Goal: Transaction & Acquisition: Purchase product/service

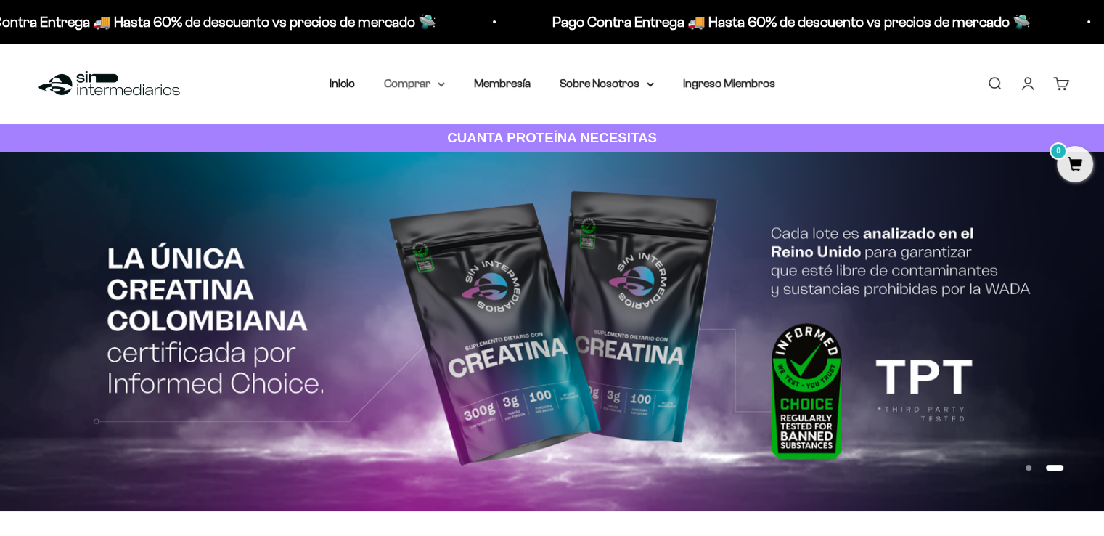
click at [417, 91] on summary "Comprar" at bounding box center [414, 83] width 61 height 19
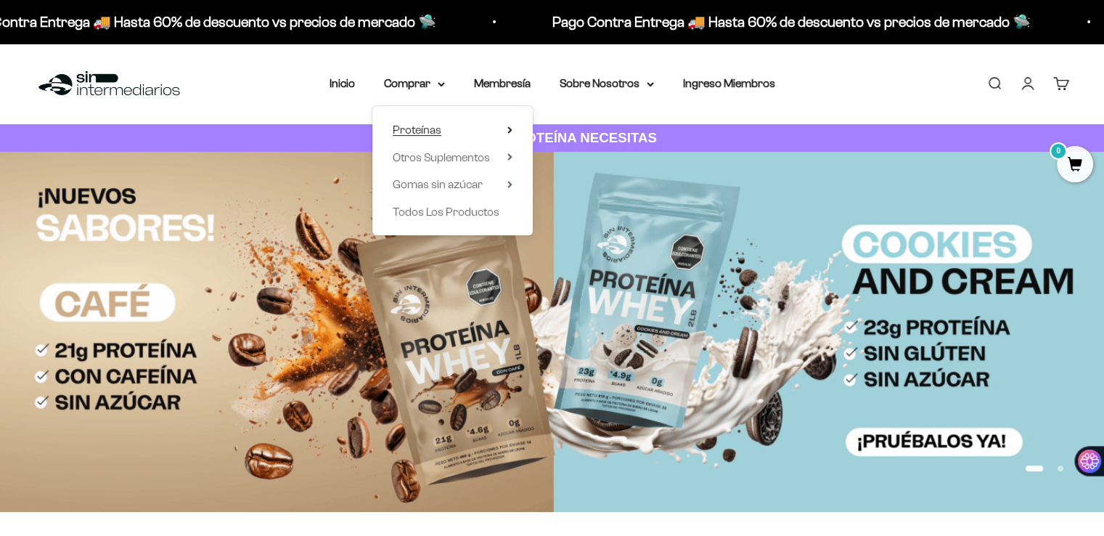
click at [476, 131] on summary "Proteínas" at bounding box center [453, 129] width 120 height 19
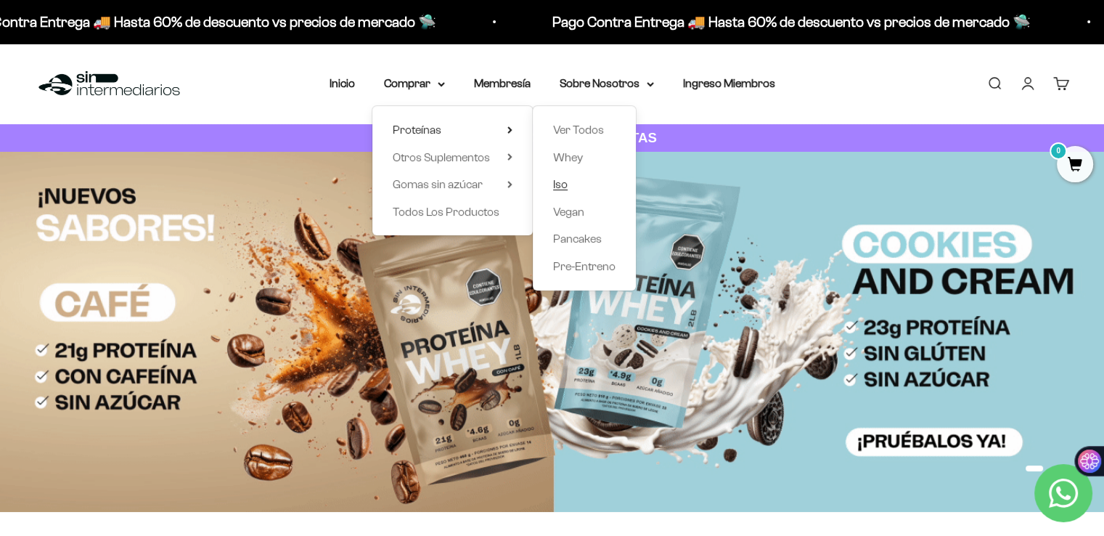
click at [563, 181] on span "Iso" at bounding box center [560, 184] width 15 height 12
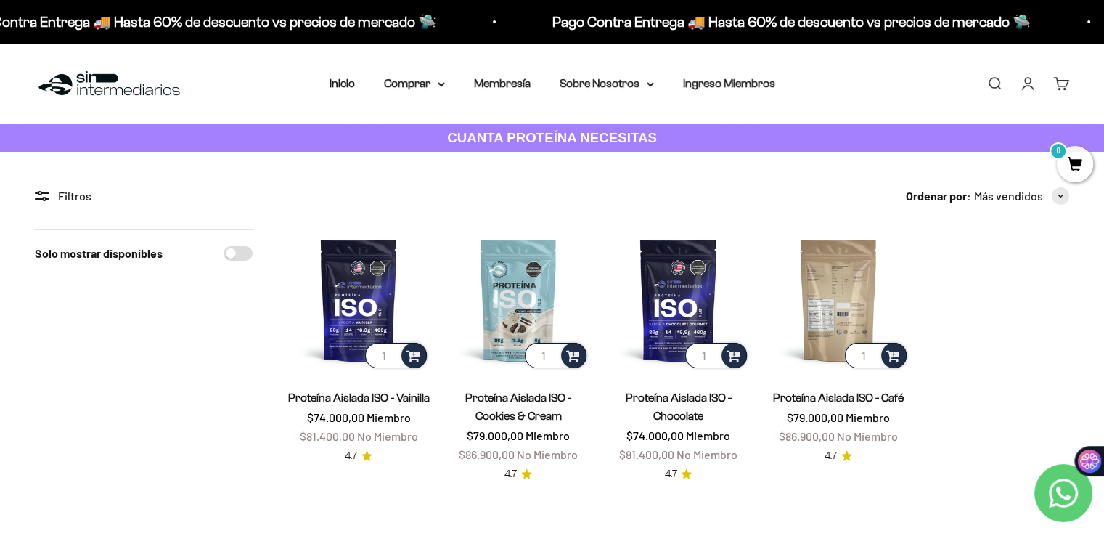
click at [816, 327] on img at bounding box center [838, 300] width 142 height 142
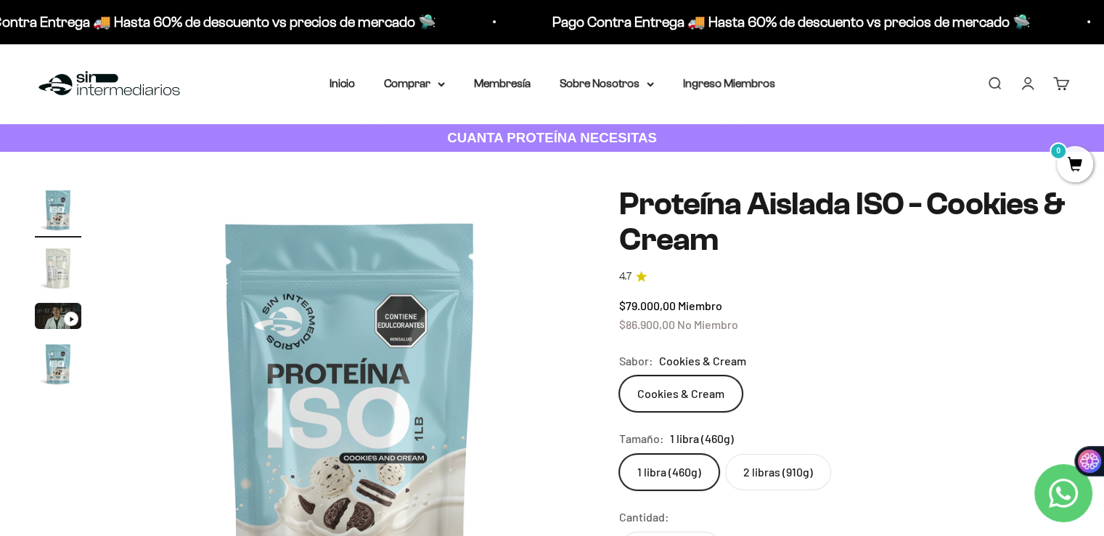
click at [750, 471] on label "2 libras (910g)" at bounding box center [778, 472] width 106 height 36
click at [619, 454] on input "2 libras (910g)" at bounding box center [618, 453] width 1 height 1
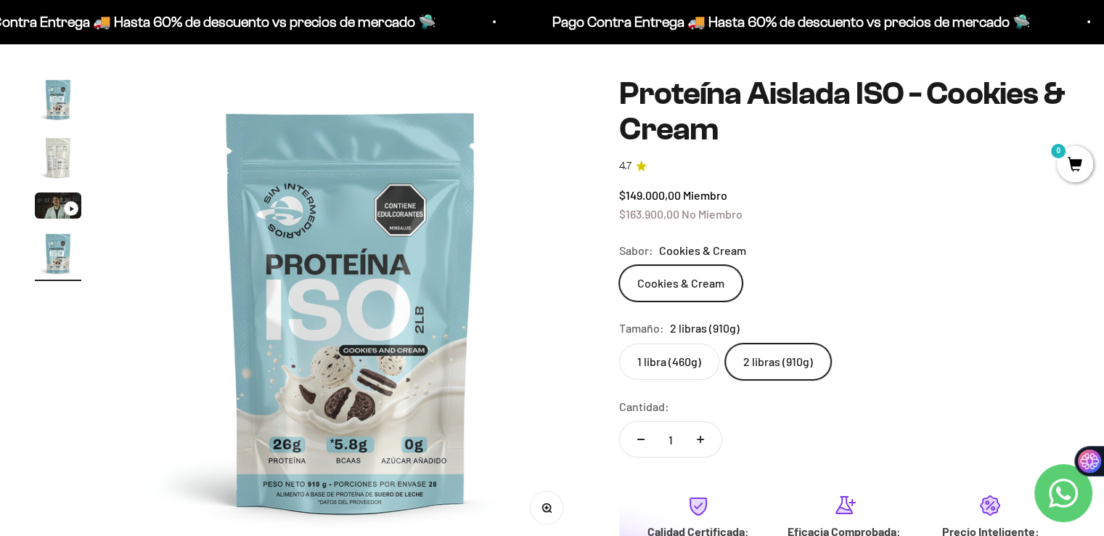
scroll to position [145, 0]
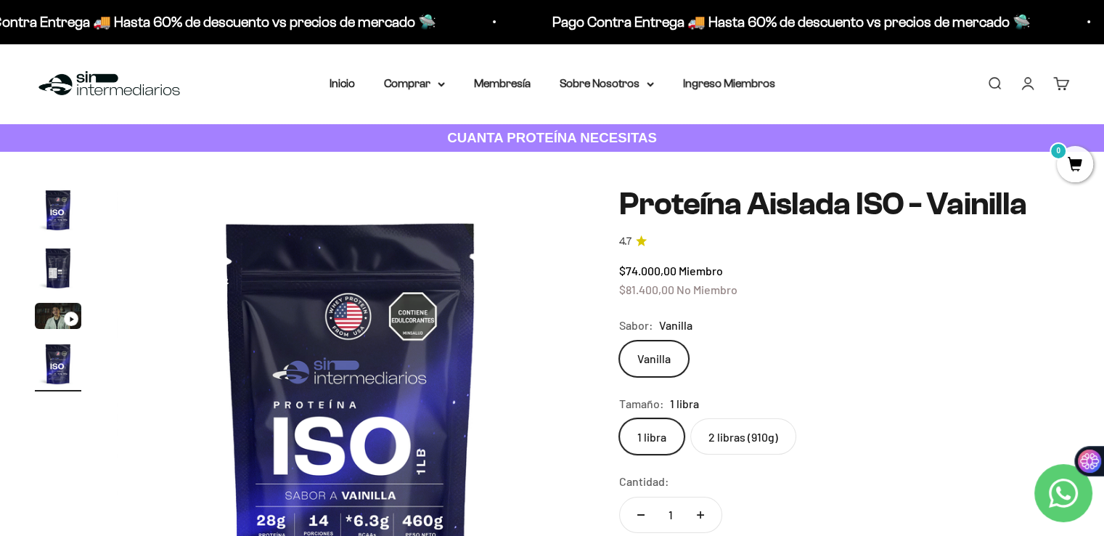
click at [719, 423] on label "2 libras (910g)" at bounding box center [743, 436] width 106 height 36
click at [619, 418] on input "2 libras (910g)" at bounding box center [618, 417] width 1 height 1
click at [53, 271] on img "Ir al artículo 2" at bounding box center [58, 268] width 46 height 46
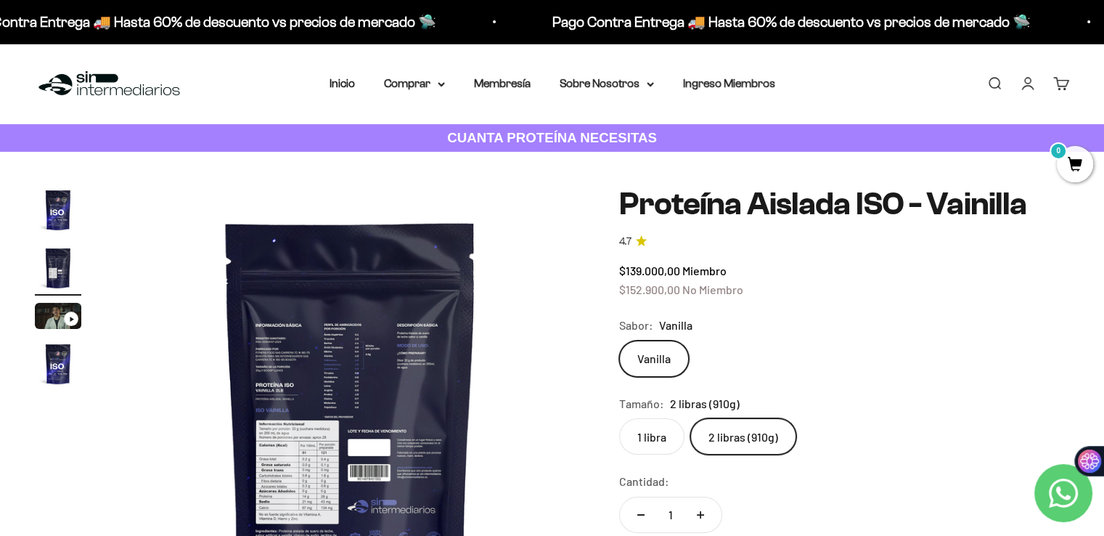
click at [56, 213] on img "Ir al artículo 1" at bounding box center [58, 210] width 46 height 46
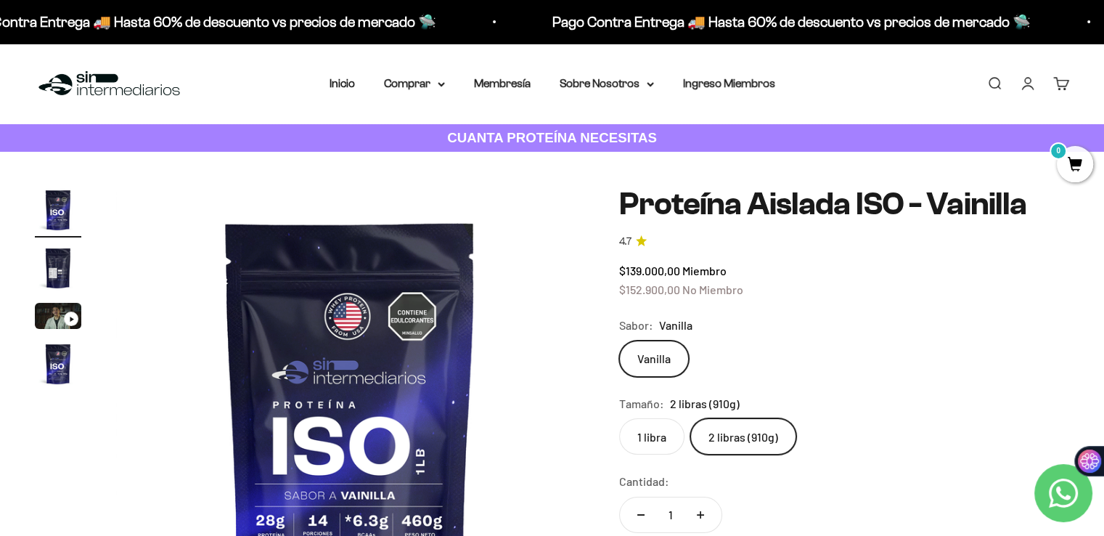
click at [58, 245] on img "Ir al artículo 2" at bounding box center [58, 268] width 46 height 46
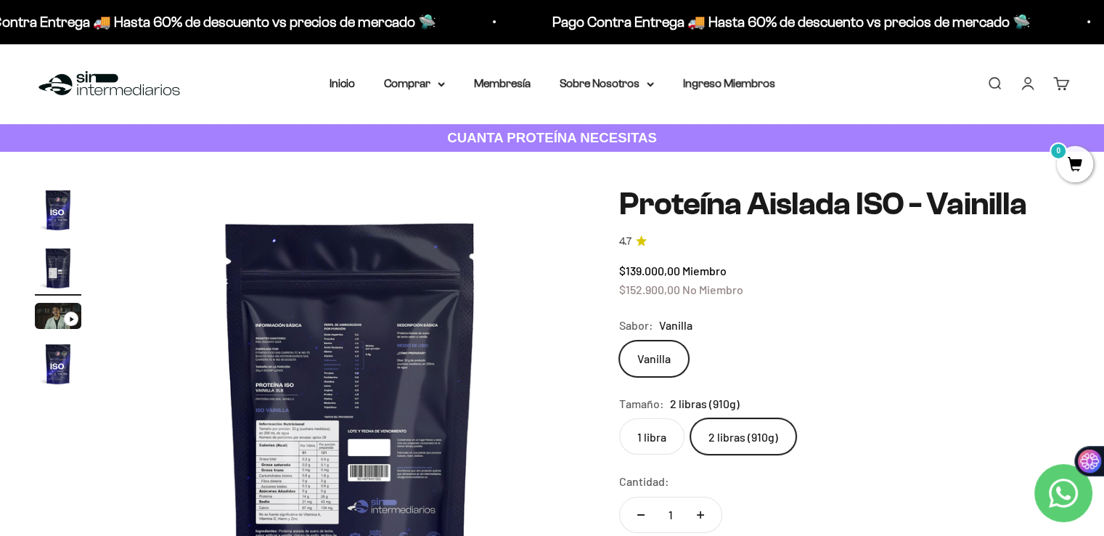
click at [322, 428] on img at bounding box center [350, 421] width 468 height 468
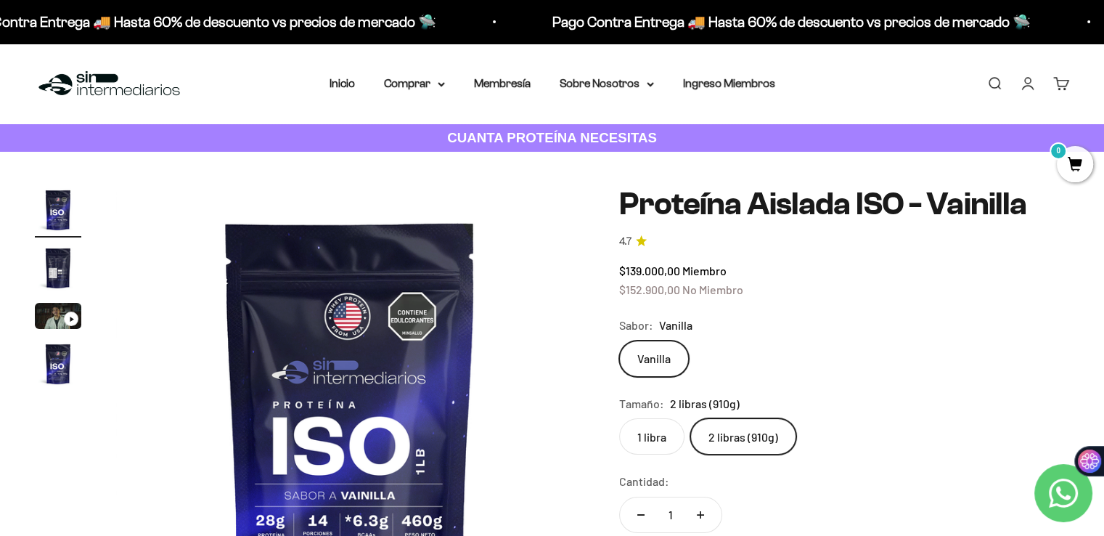
click at [51, 358] on img "Ir al artículo 4" at bounding box center [58, 363] width 46 height 46
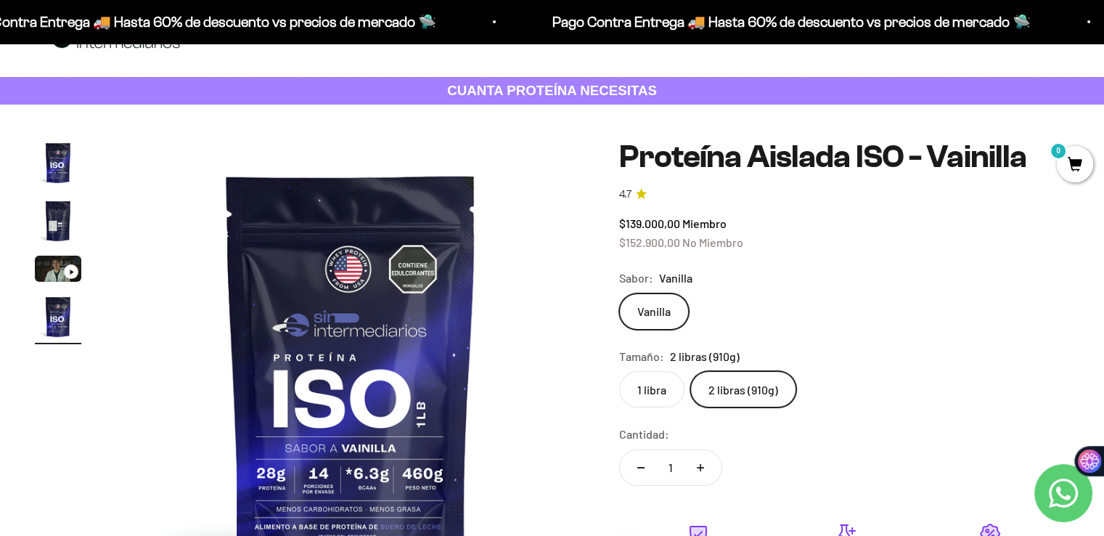
scroll to position [73, 0]
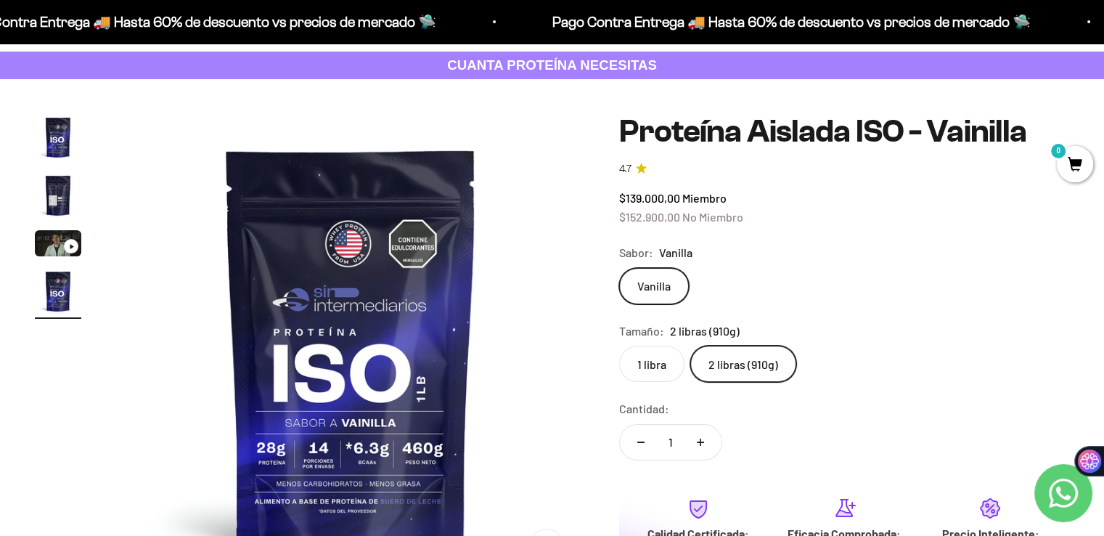
click at [59, 144] on img "Ir al artículo 1" at bounding box center [58, 137] width 46 height 46
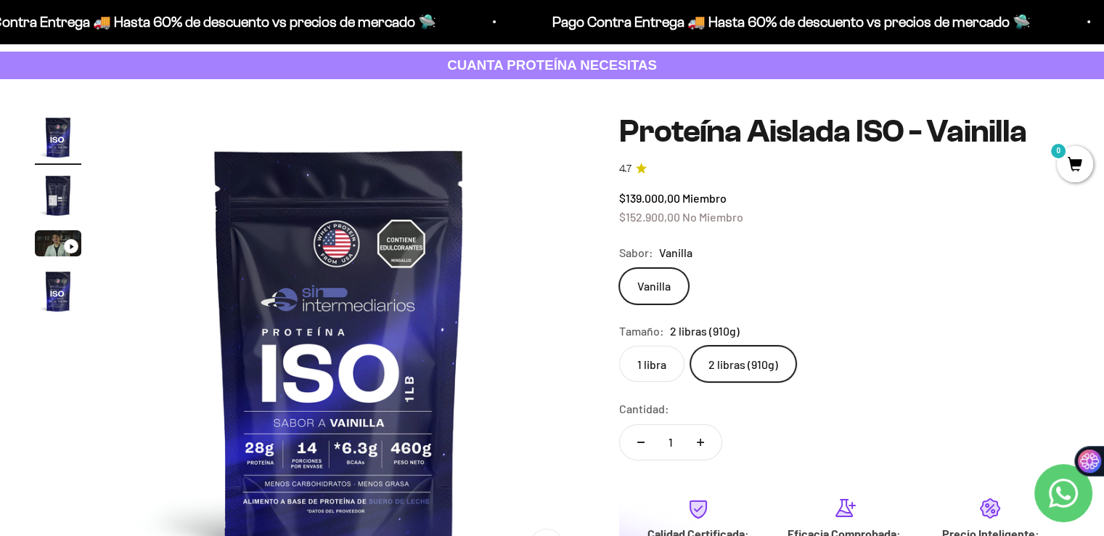
scroll to position [0, 0]
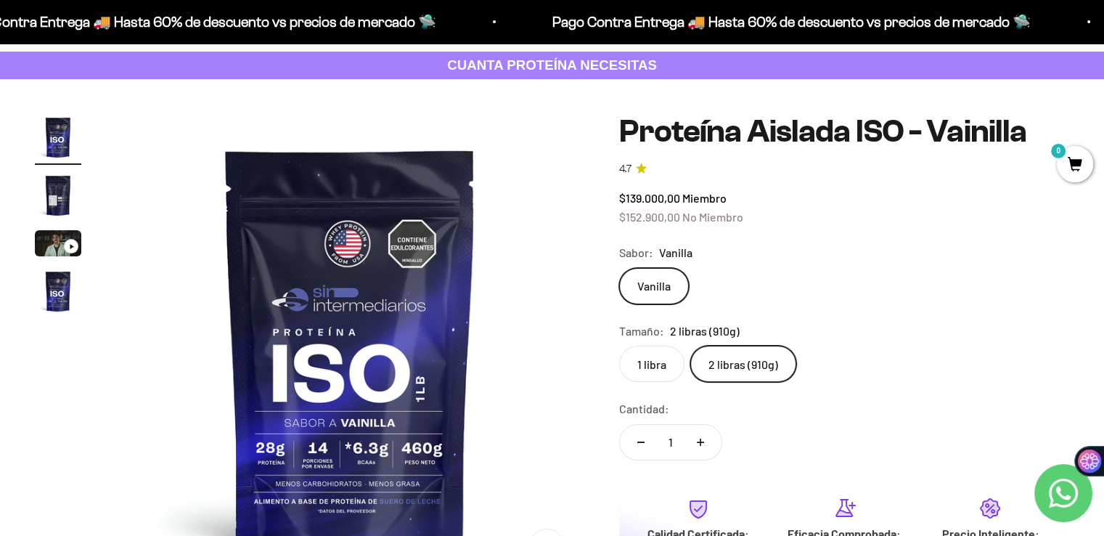
click at [49, 185] on img "Ir al artículo 2" at bounding box center [58, 195] width 46 height 46
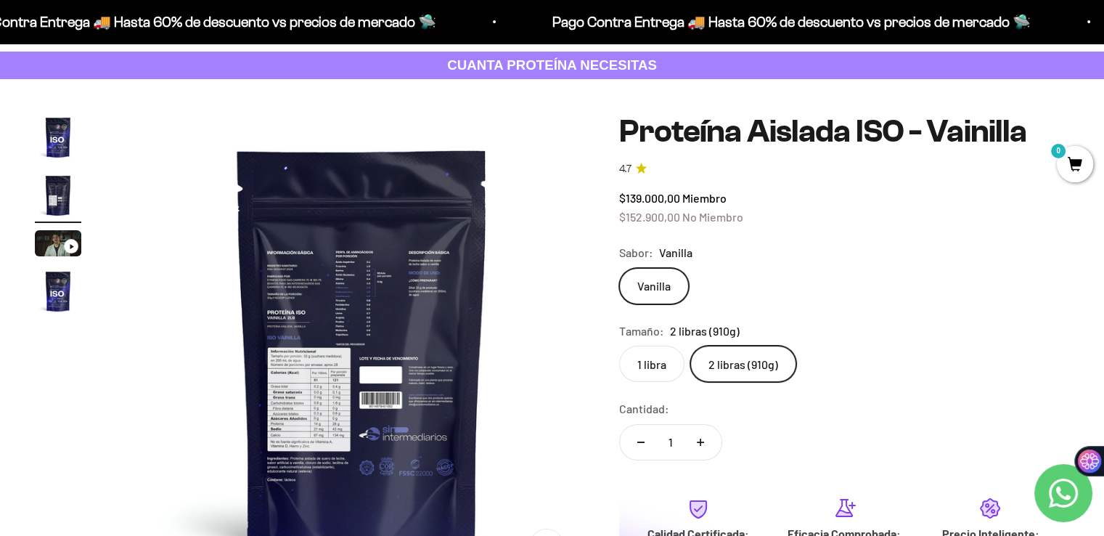
scroll to position [0, 486]
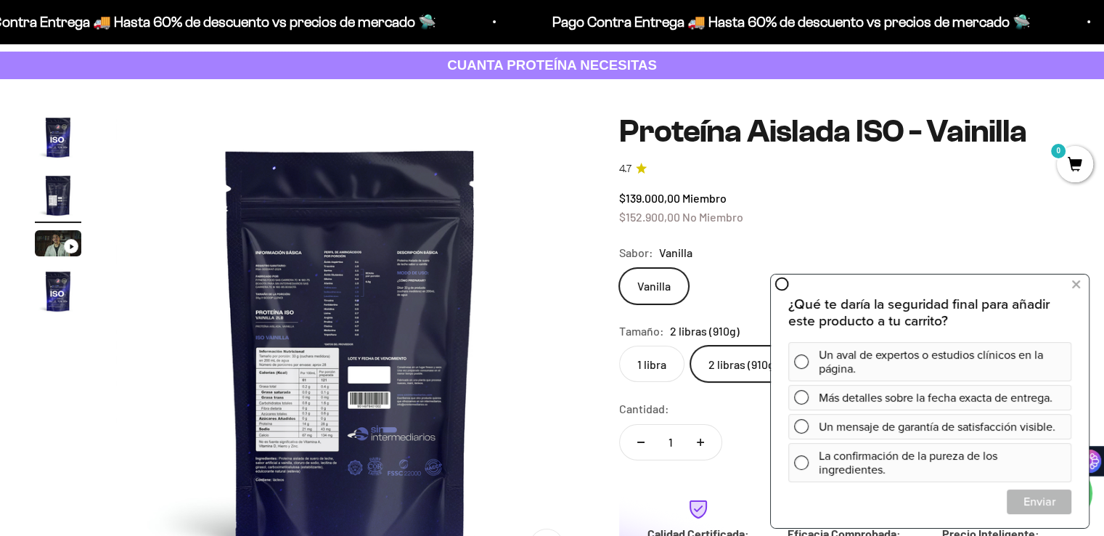
click at [296, 421] on img at bounding box center [350, 348] width 468 height 468
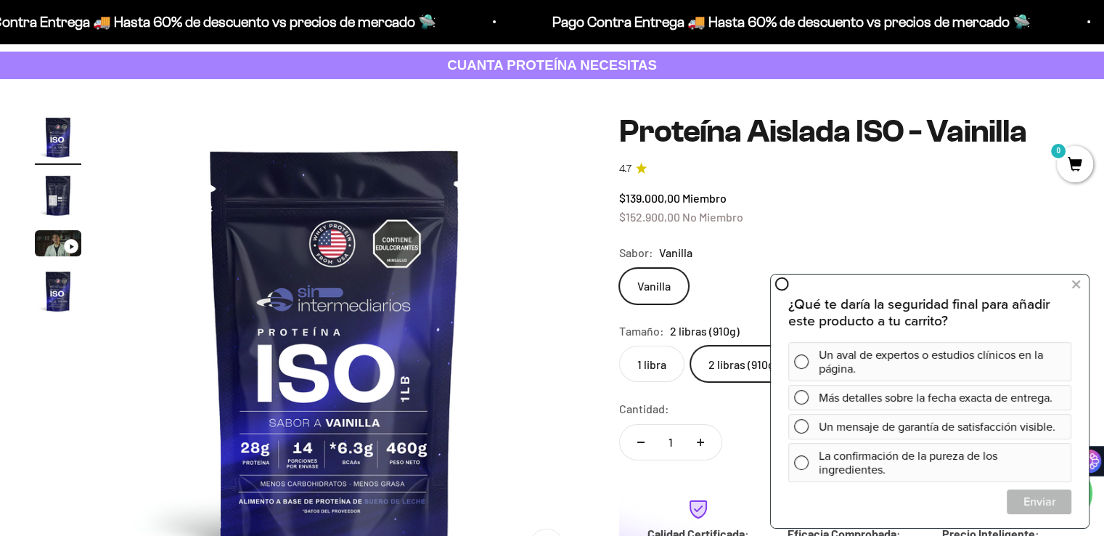
scroll to position [0, 0]
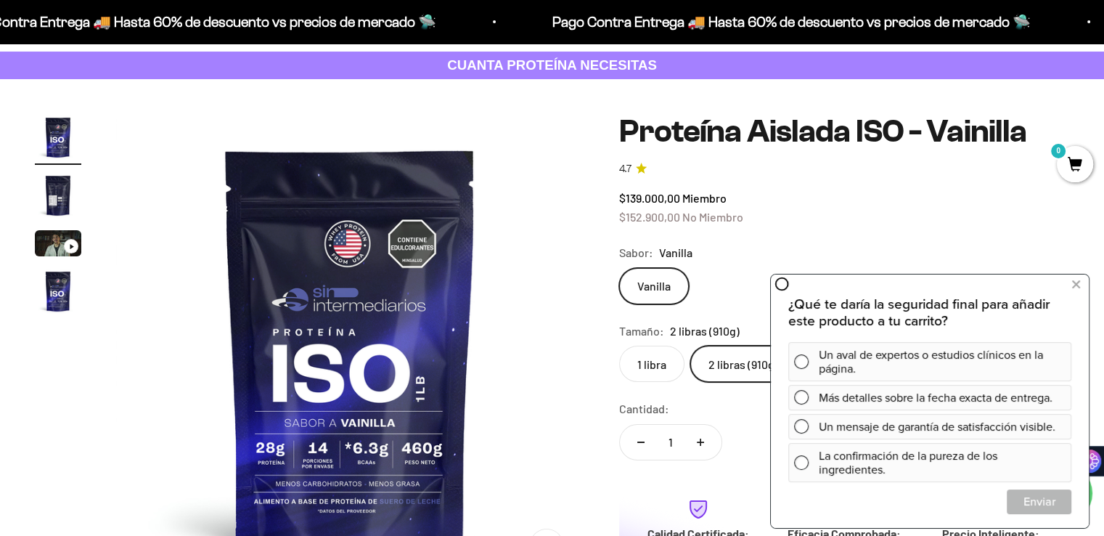
click at [46, 208] on img "Ir al artículo 2" at bounding box center [58, 195] width 46 height 46
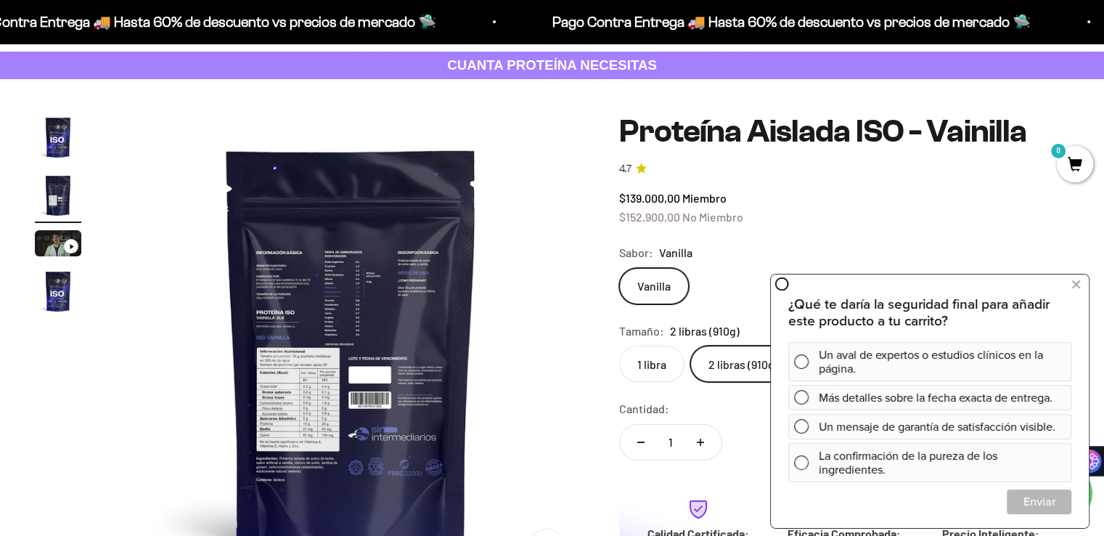
scroll to position [0, 486]
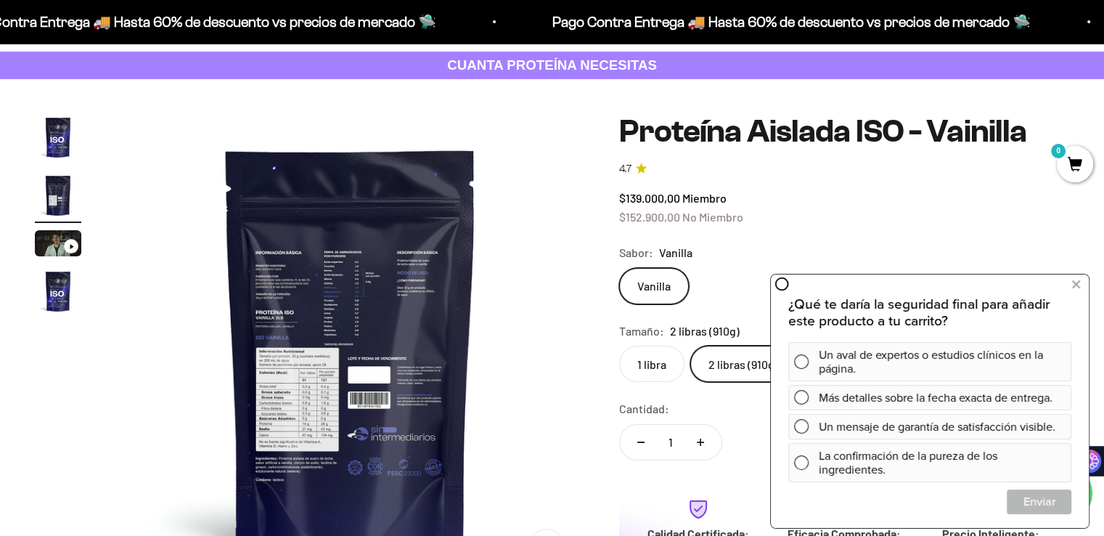
click at [52, 297] on img "Ir al artículo 4" at bounding box center [58, 291] width 46 height 46
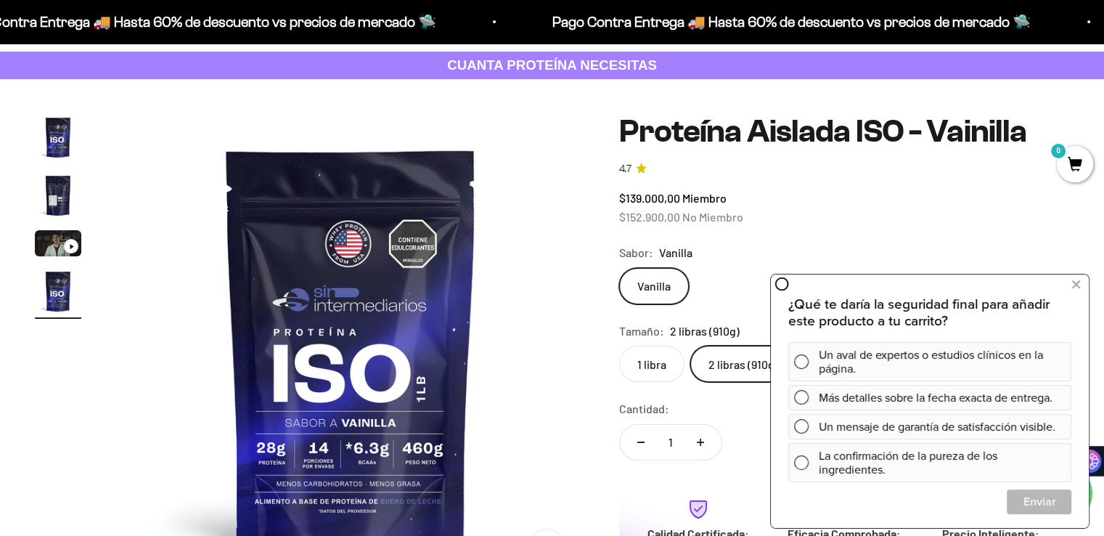
click at [62, 204] on img "Ir al artículo 2" at bounding box center [58, 195] width 46 height 46
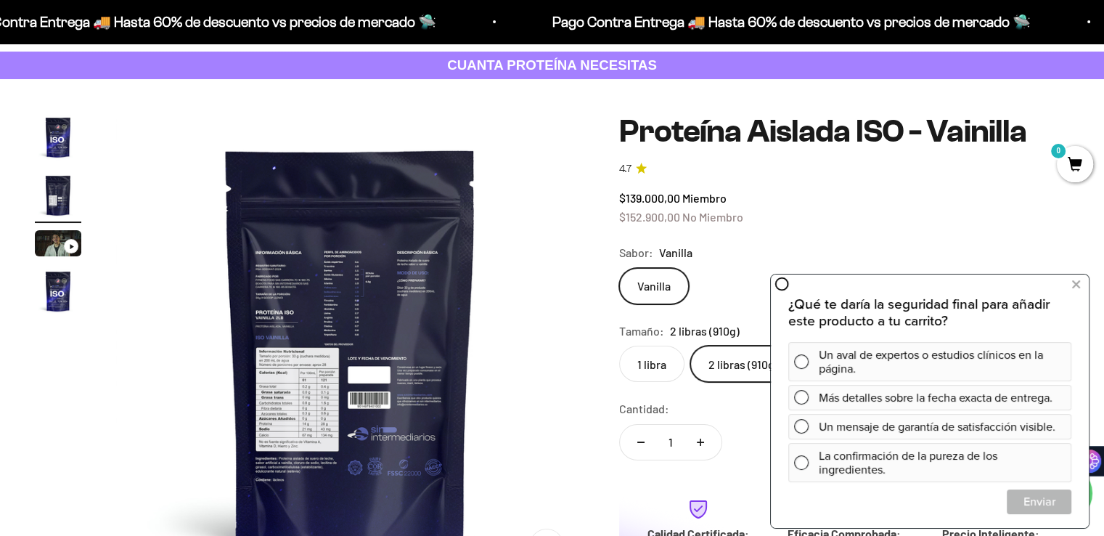
click at [316, 453] on img at bounding box center [350, 348] width 468 height 468
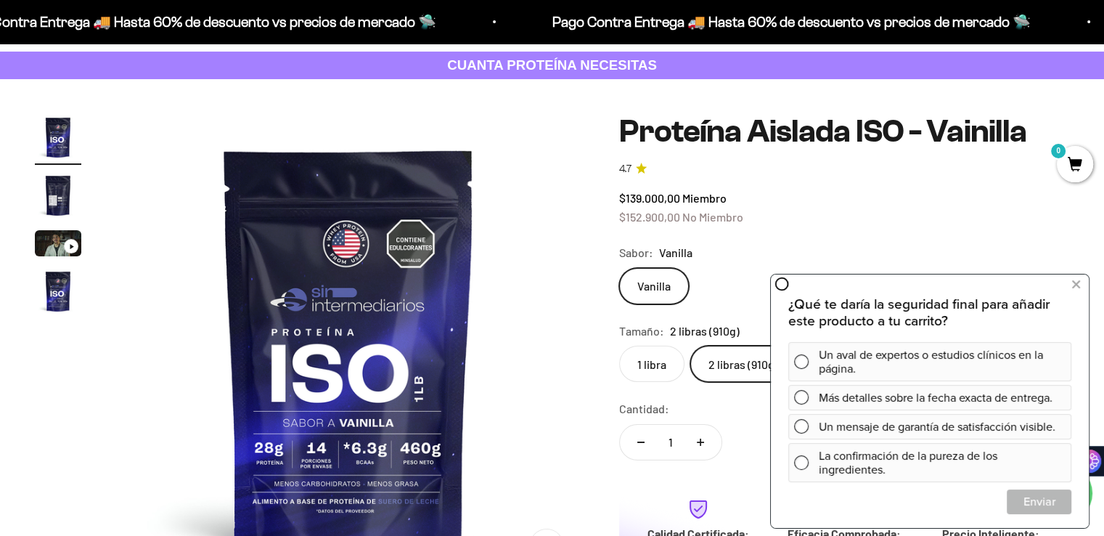
scroll to position [0, 0]
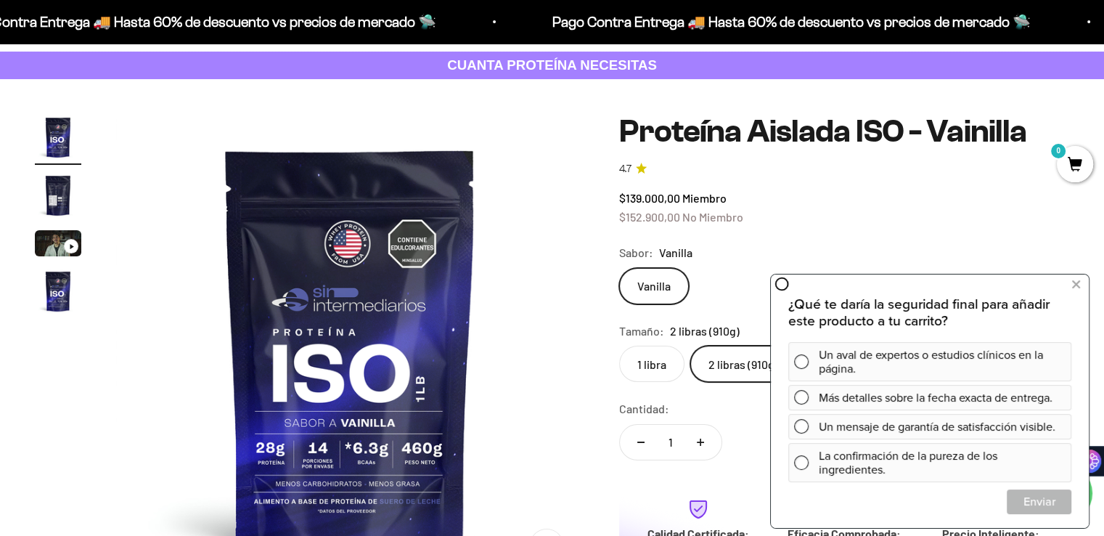
click at [52, 288] on img "Ir al artículo 4" at bounding box center [58, 291] width 46 height 46
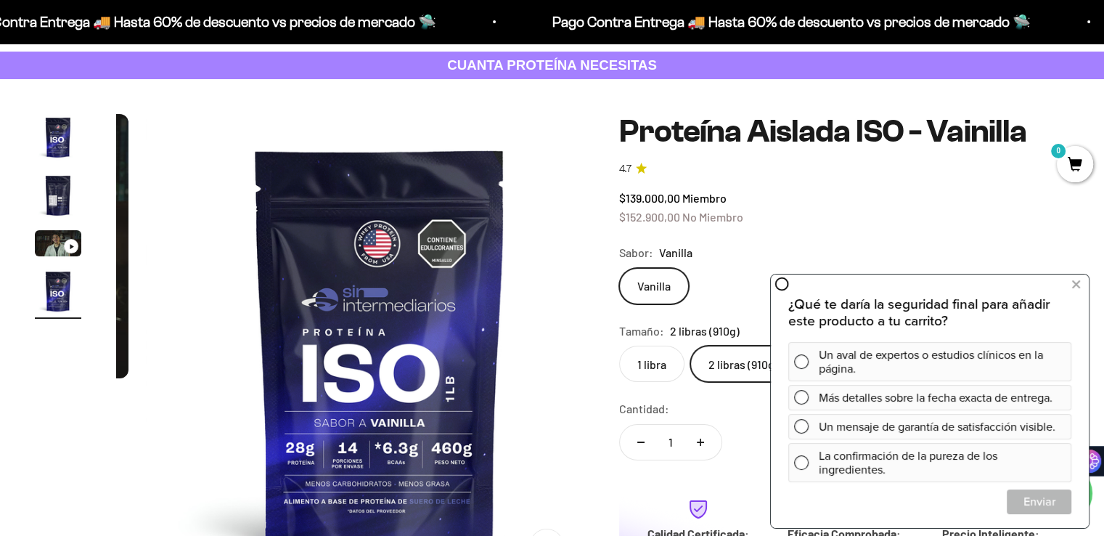
scroll to position [0, 1457]
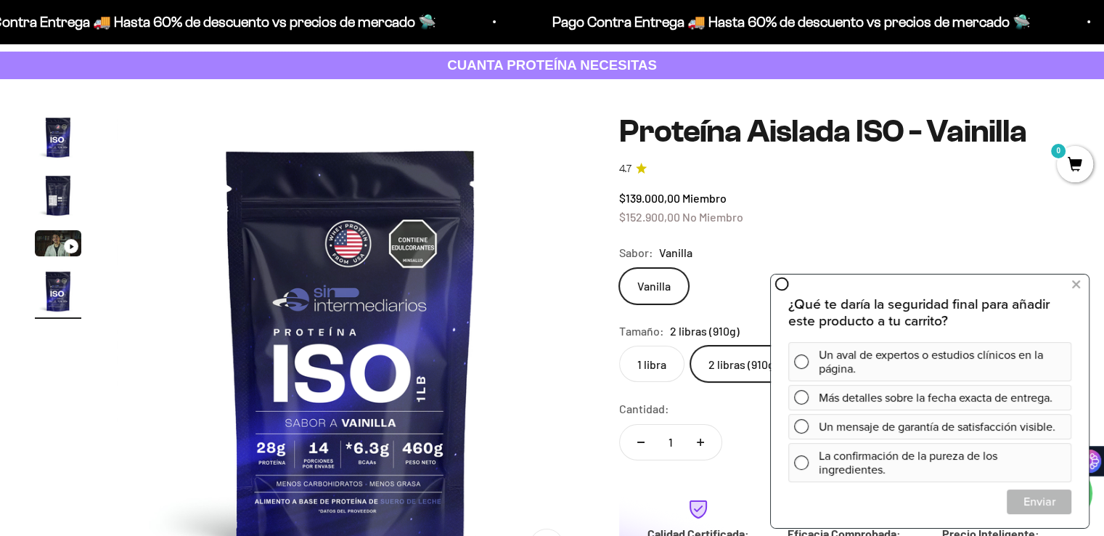
click at [57, 150] on img "Ir al artículo 1" at bounding box center [58, 137] width 46 height 46
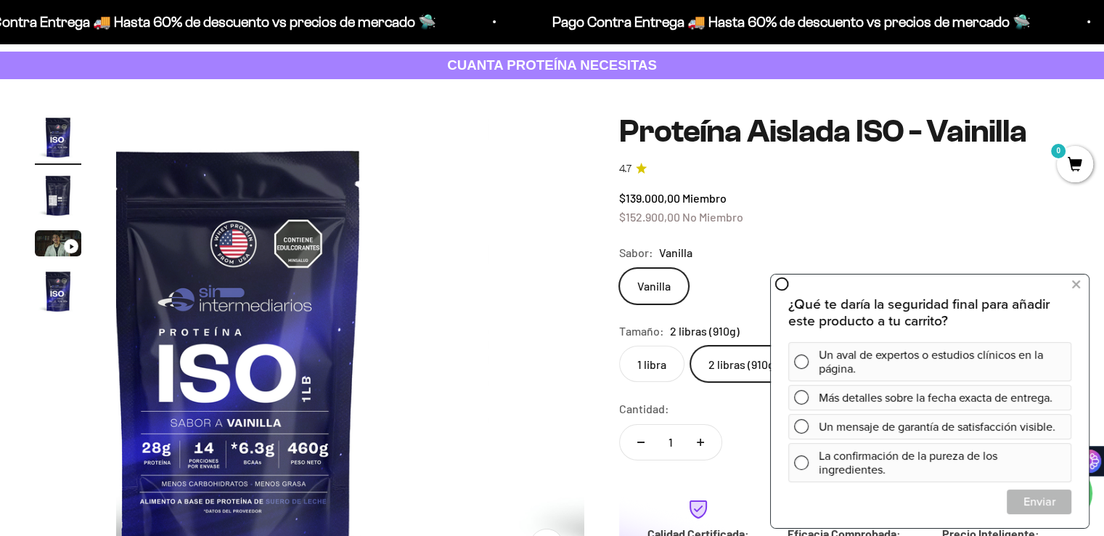
click at [54, 196] on img "Ir al artículo 2" at bounding box center [58, 195] width 46 height 46
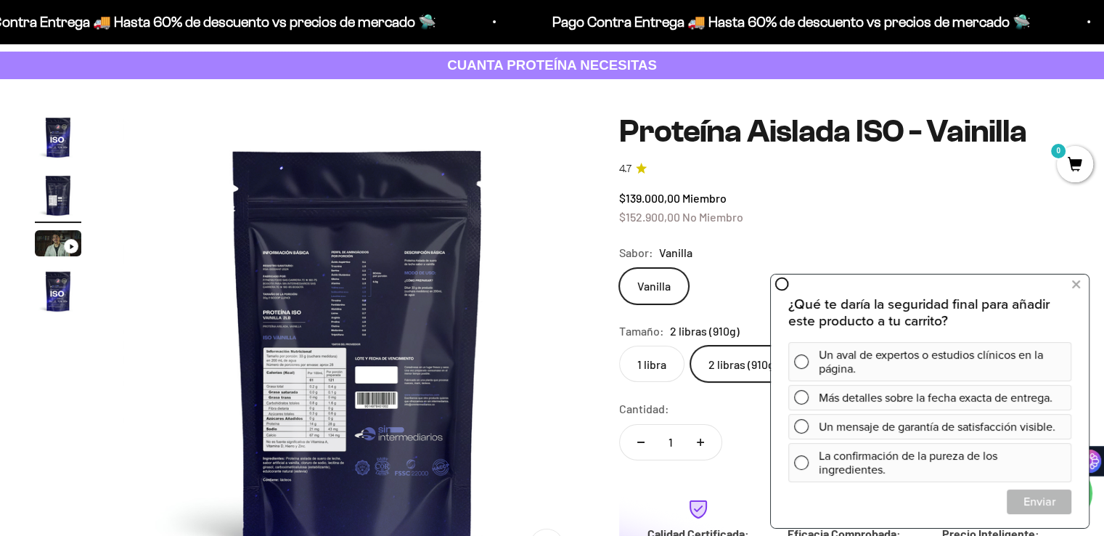
scroll to position [0, 486]
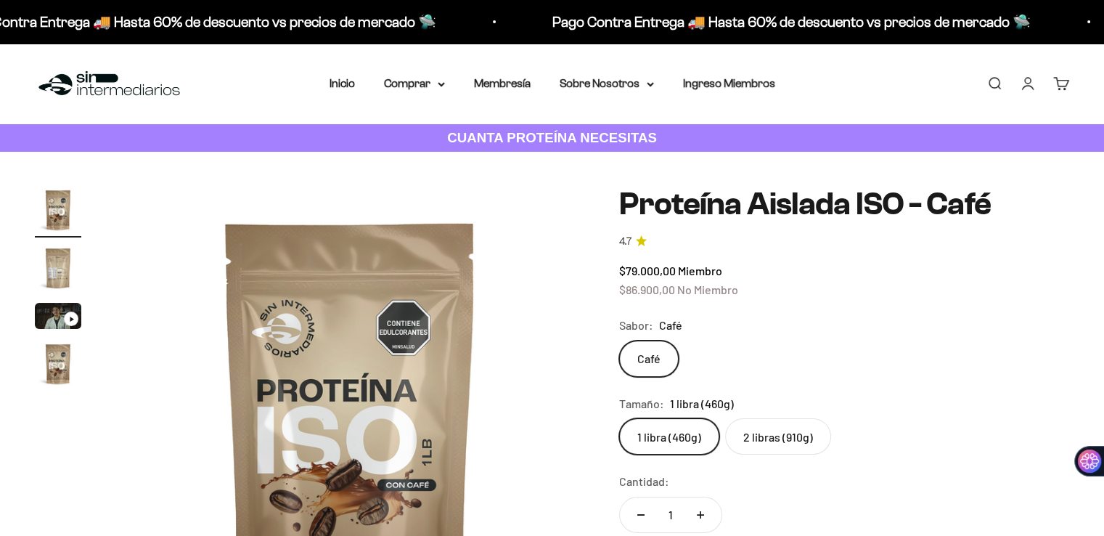
click at [47, 263] on img "Ir al artículo 2" at bounding box center [58, 268] width 46 height 46
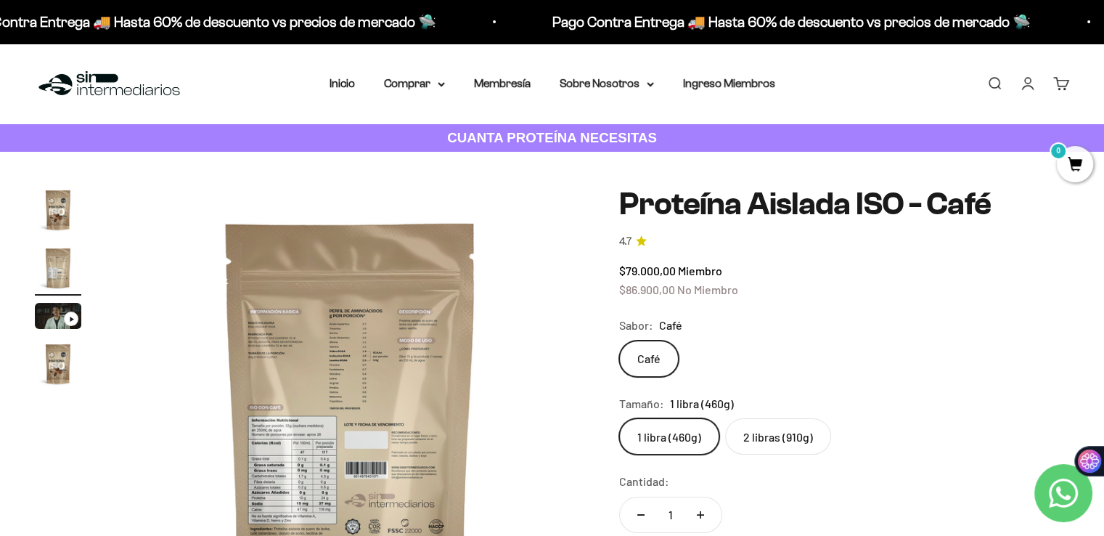
click at [322, 521] on img at bounding box center [350, 421] width 468 height 468
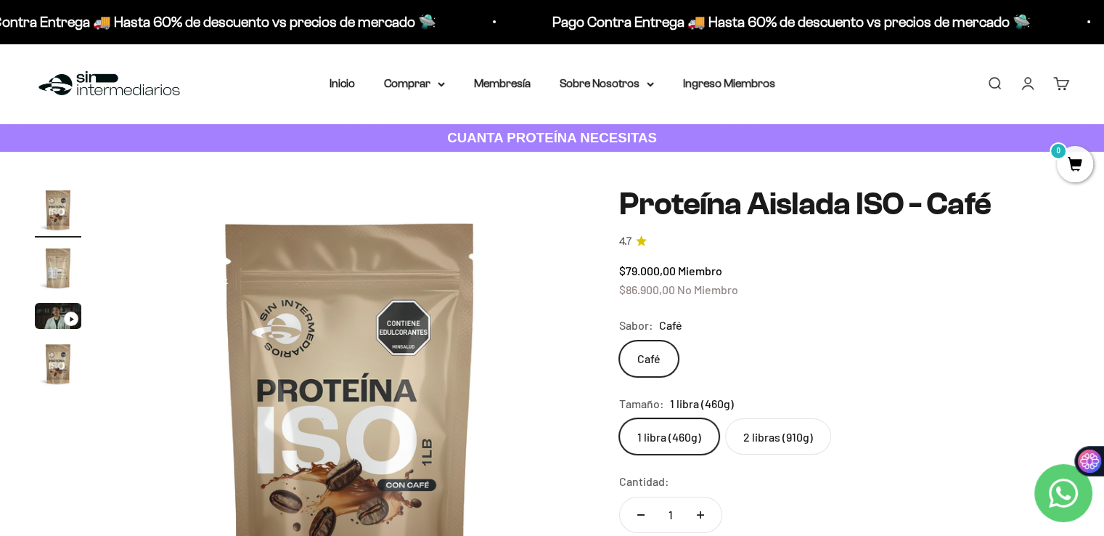
click at [60, 219] on img "Ir al artículo 1" at bounding box center [58, 210] width 46 height 46
